Goal: Task Accomplishment & Management: Use online tool/utility

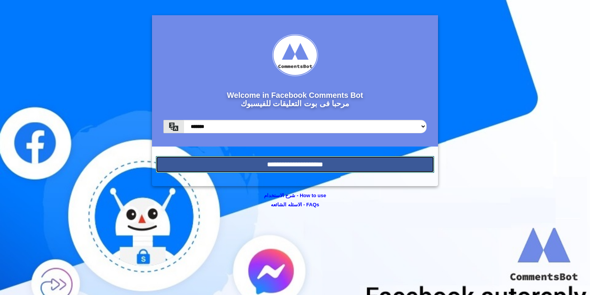
click at [366, 159] on input "**********" at bounding box center [295, 164] width 278 height 17
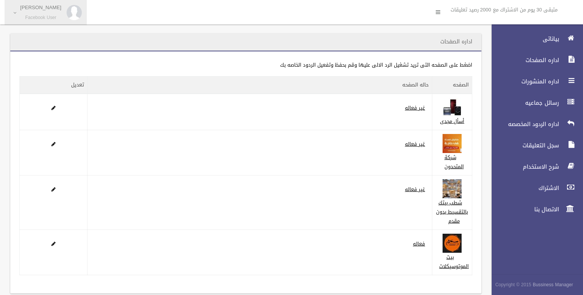
click at [13, 15] on link "Mariem Mostafa Facebook User" at bounding box center [46, 12] width 82 height 25
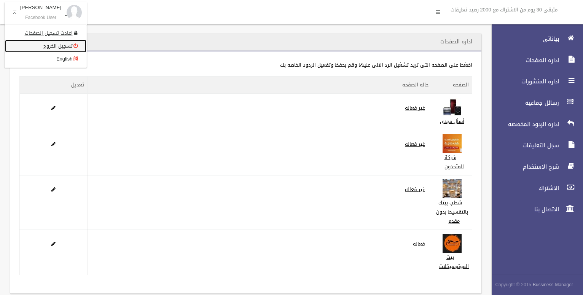
click at [45, 45] on link "تسجيل الخروج" at bounding box center [46, 46] width 82 height 13
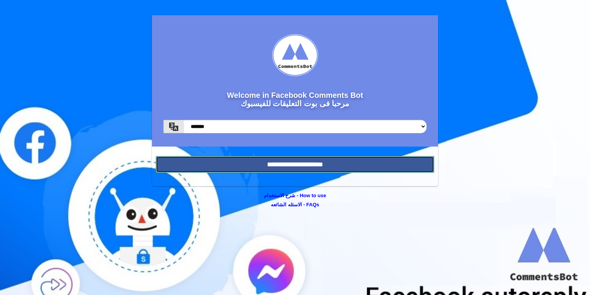
click at [355, 164] on input "**********" at bounding box center [295, 164] width 278 height 17
